Goal: Navigation & Orientation: Go to known website

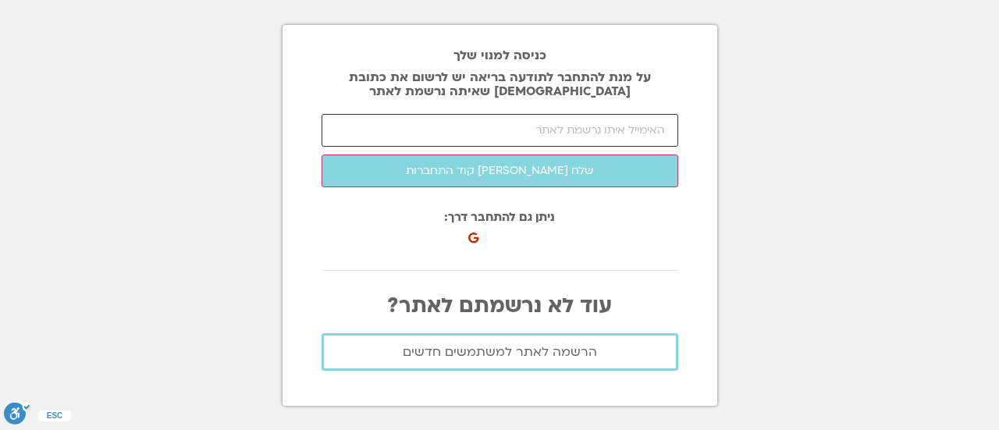
click at [547, 131] on input "email" at bounding box center [500, 130] width 357 height 33
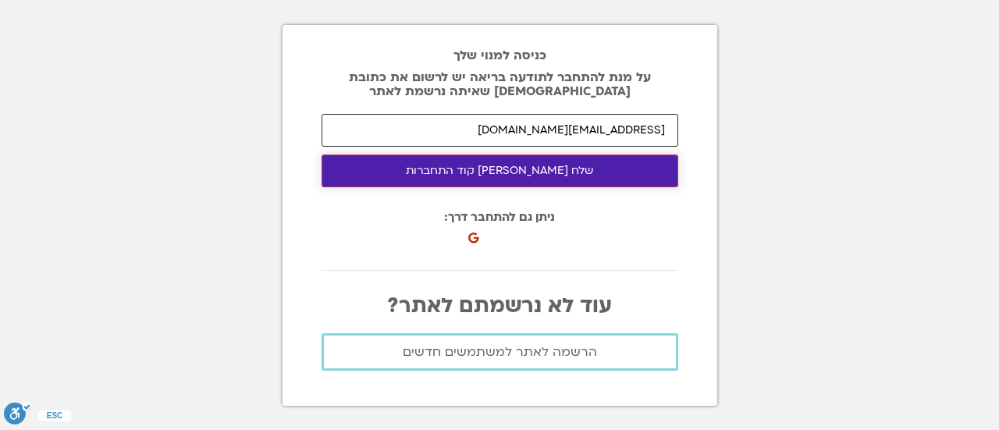
type input "[EMAIL_ADDRESS][DOMAIN_NAME]"
click at [497, 173] on button "שלח לי קוד התחברות" at bounding box center [500, 171] width 357 height 33
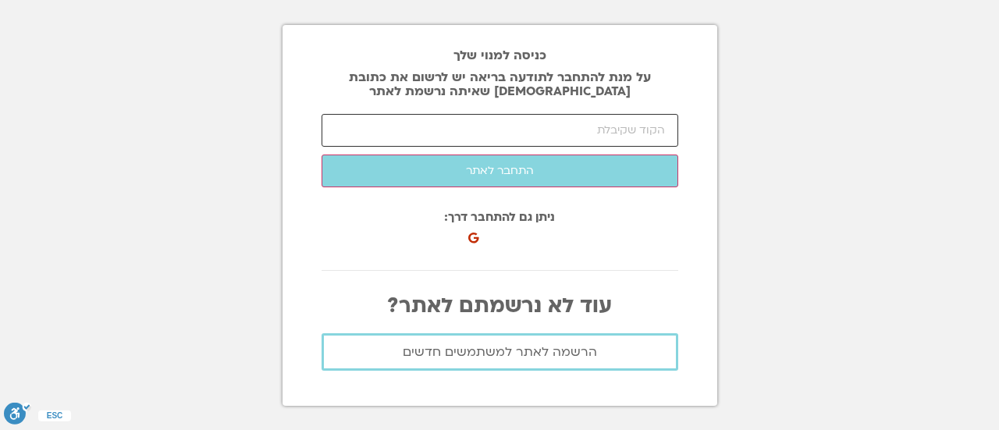
click at [396, 129] on input "number" at bounding box center [500, 130] width 357 height 33
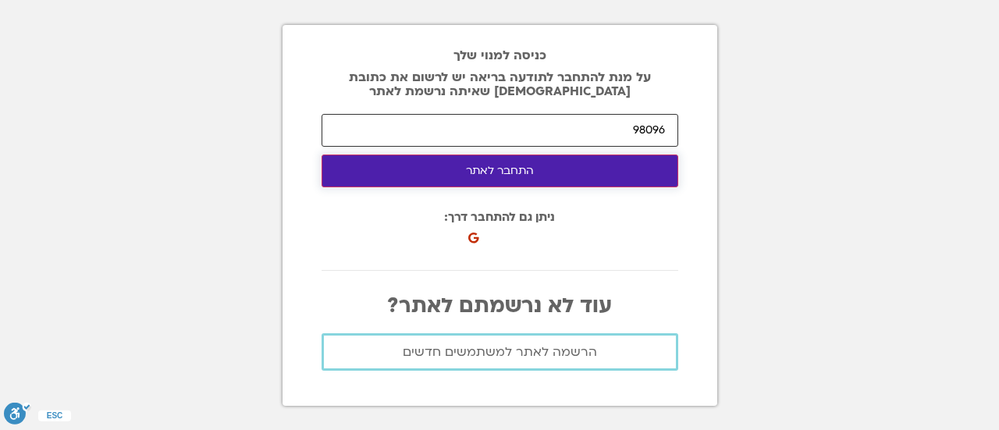
type input "98096"
click at [481, 176] on button "התחבר לאתר" at bounding box center [500, 171] width 357 height 33
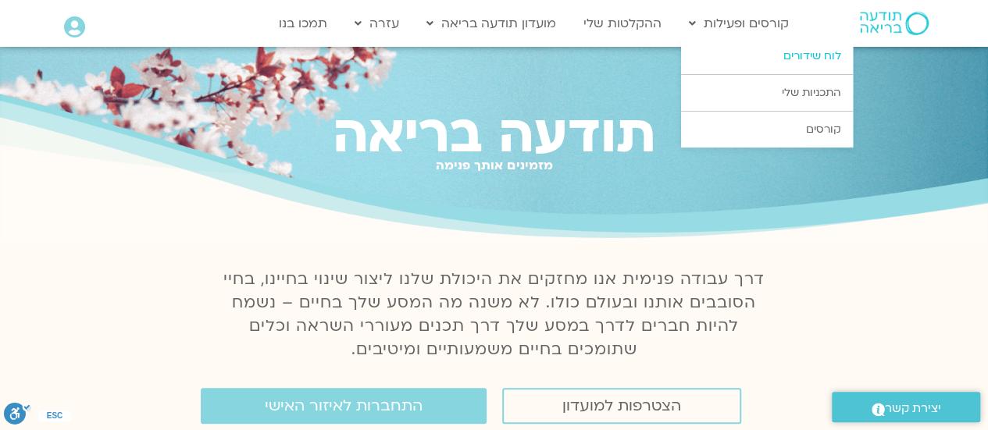
click at [814, 52] on link "לוח שידורים" at bounding box center [767, 56] width 172 height 36
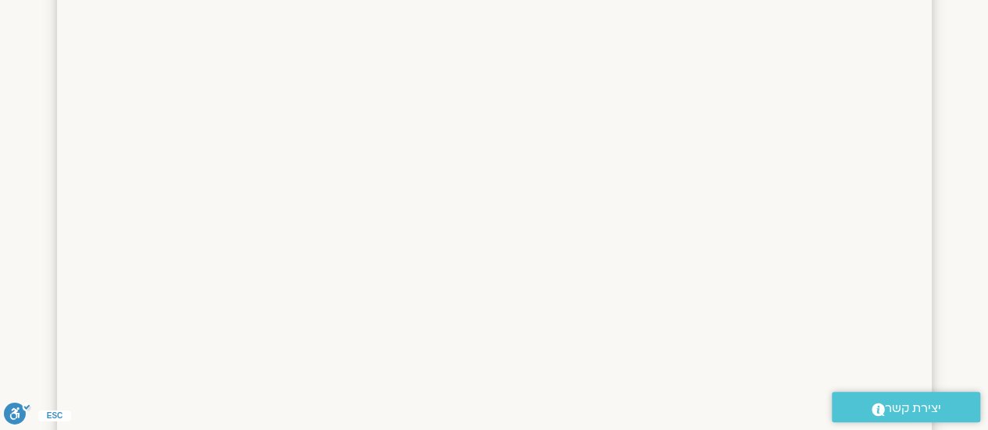
scroll to position [935, 0]
